Goal: Find specific page/section: Find specific page/section

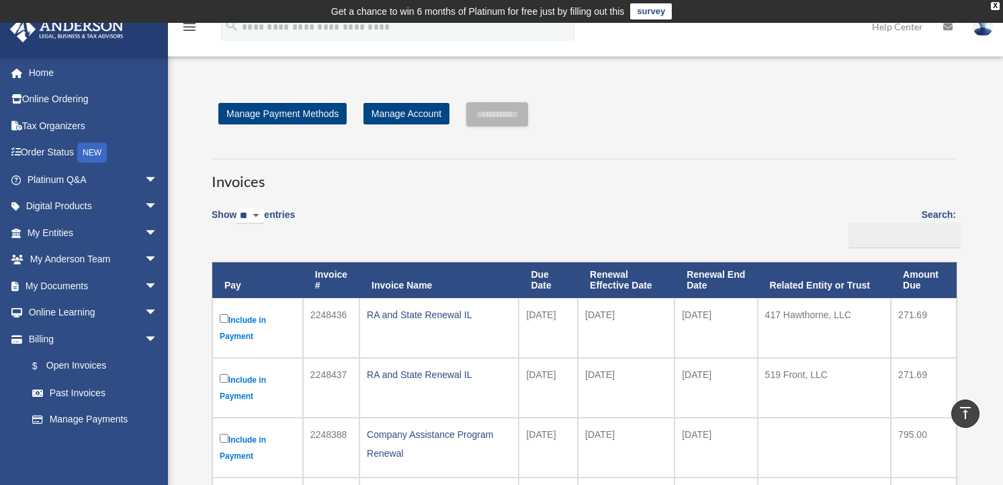
scroll to position [269, 0]
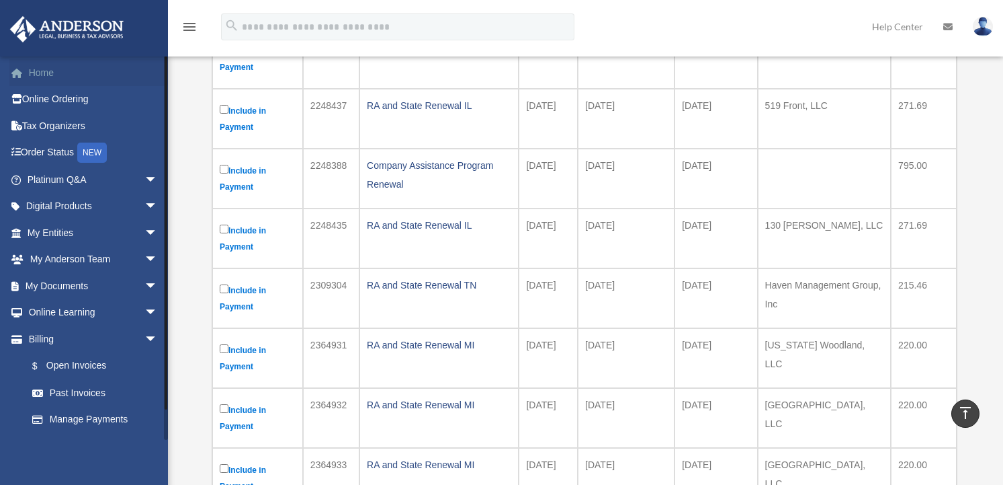
click at [42, 74] on link "Home" at bounding box center [93, 72] width 169 height 27
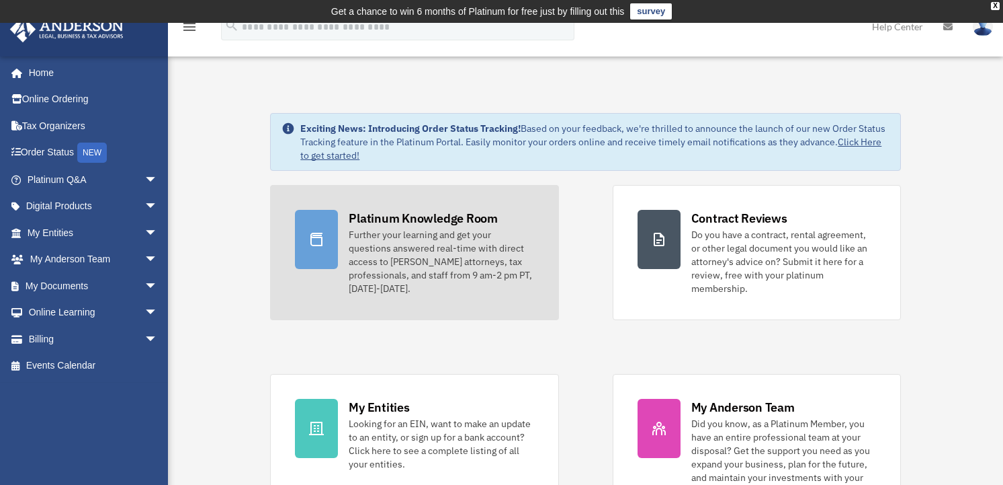
click at [409, 216] on div "Platinum Knowledge Room" at bounding box center [423, 218] width 149 height 17
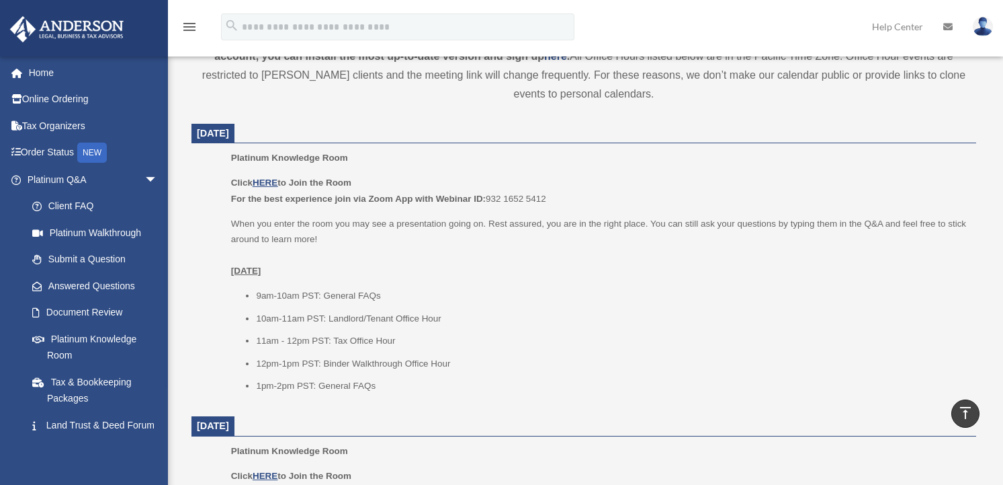
scroll to position [540, 0]
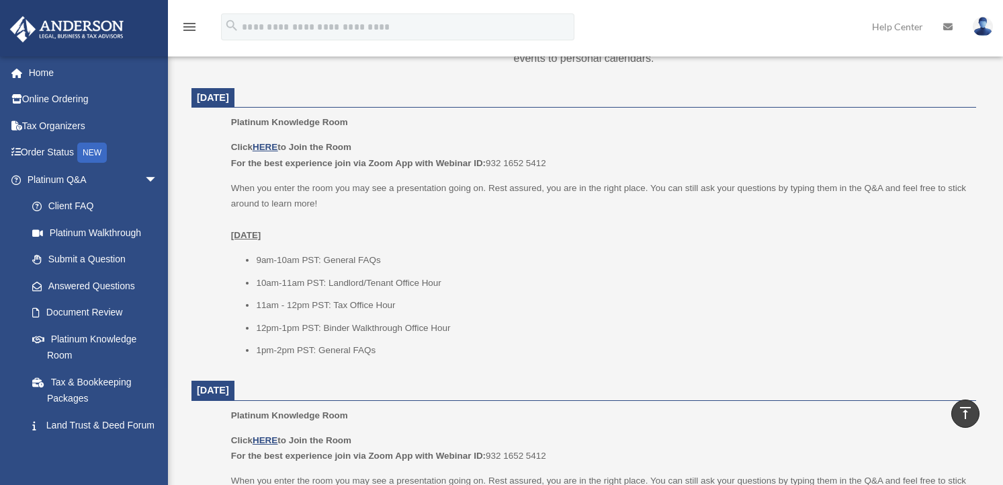
click at [363, 352] on li "1pm-2pm PST: General FAQs" at bounding box center [611, 350] width 711 height 16
